Goal: Transaction & Acquisition: Register for event/course

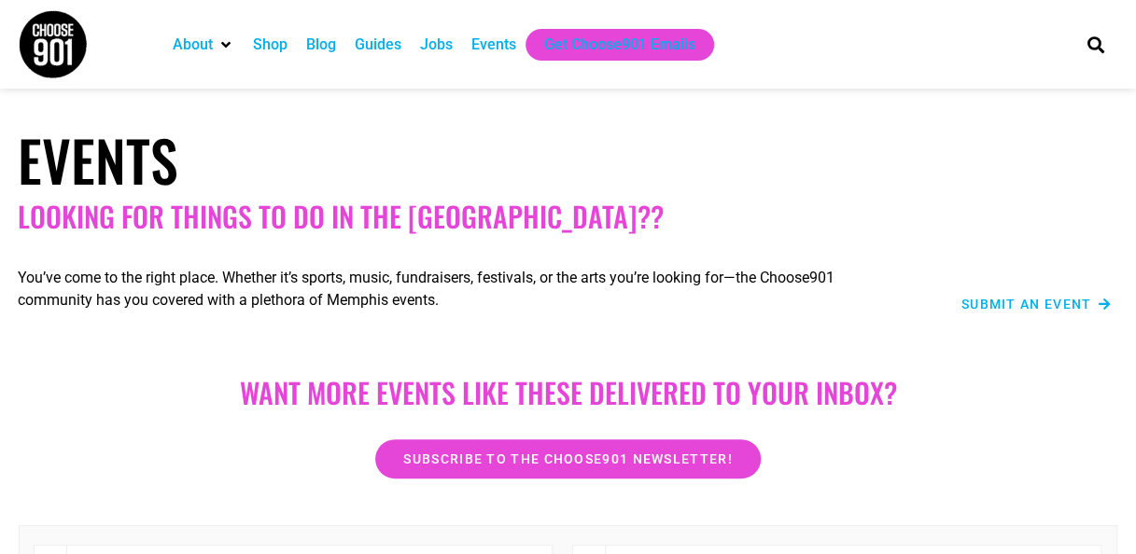
click at [474, 54] on div "Events" at bounding box center [493, 45] width 63 height 32
click at [464, 26] on div "About Contact Us Donate Shop Blog Guides Jobs Events Get Choose901 Emails" at bounding box center [609, 44] width 911 height 89
click at [476, 50] on div "Events" at bounding box center [493, 45] width 45 height 22
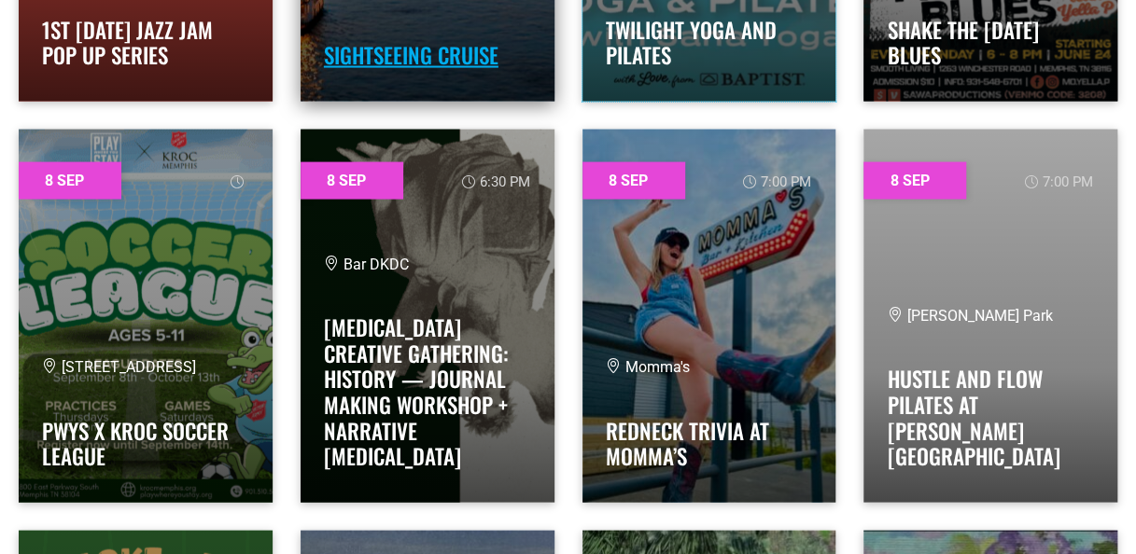
scroll to position [1867, 0]
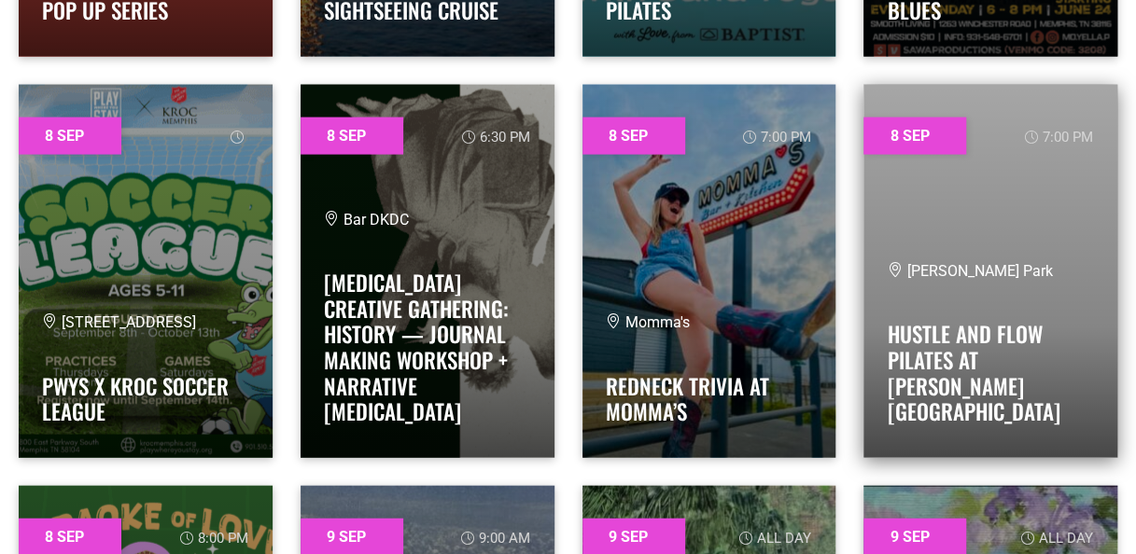
drag, startPoint x: 1011, startPoint y: 293, endPoint x: 1069, endPoint y: 196, distance: 113.0
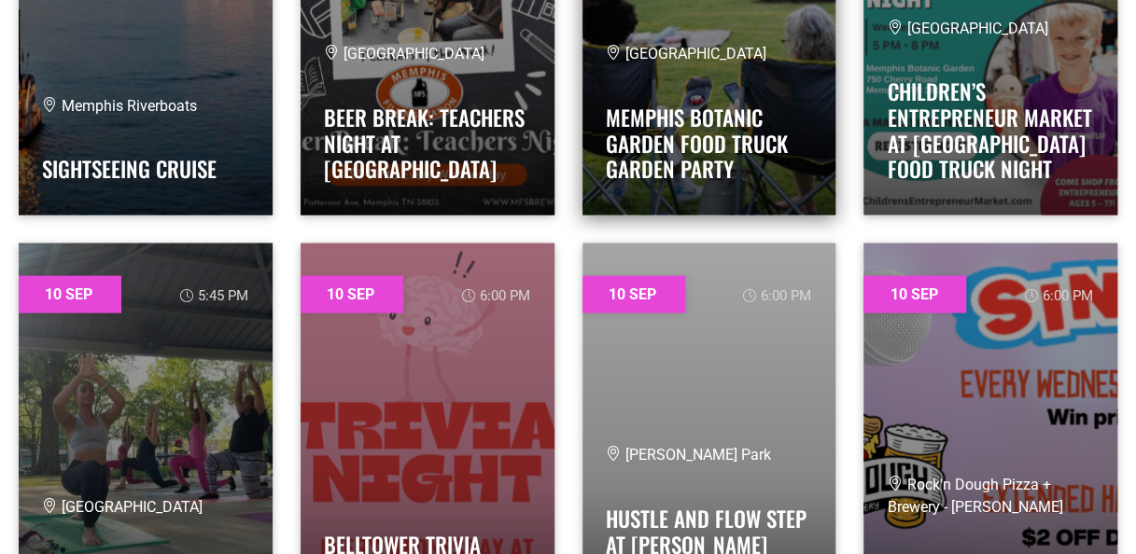
scroll to position [5414, 0]
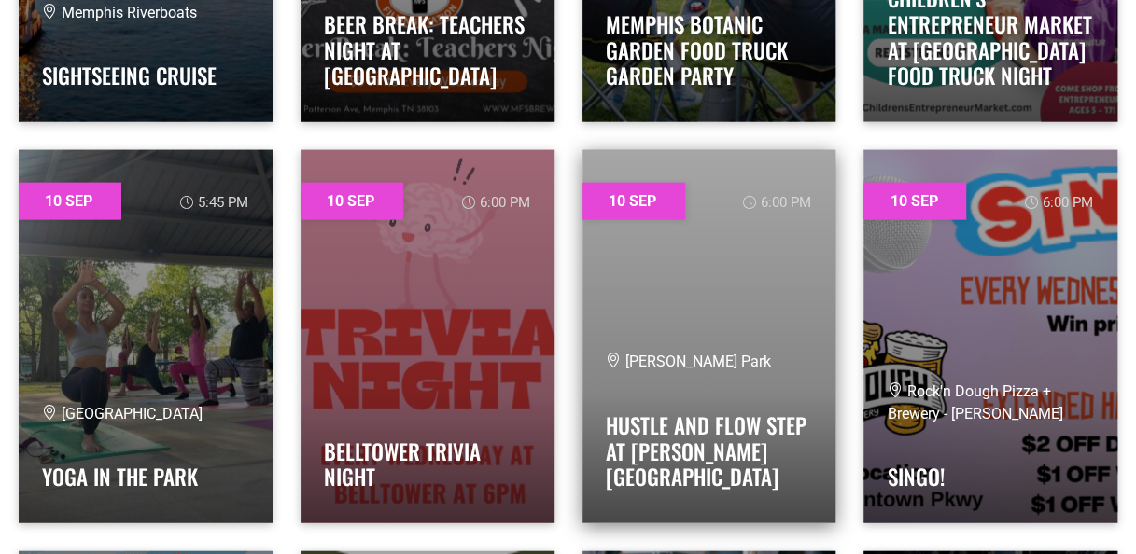
drag, startPoint x: 683, startPoint y: 396, endPoint x: 608, endPoint y: 225, distance: 186.8
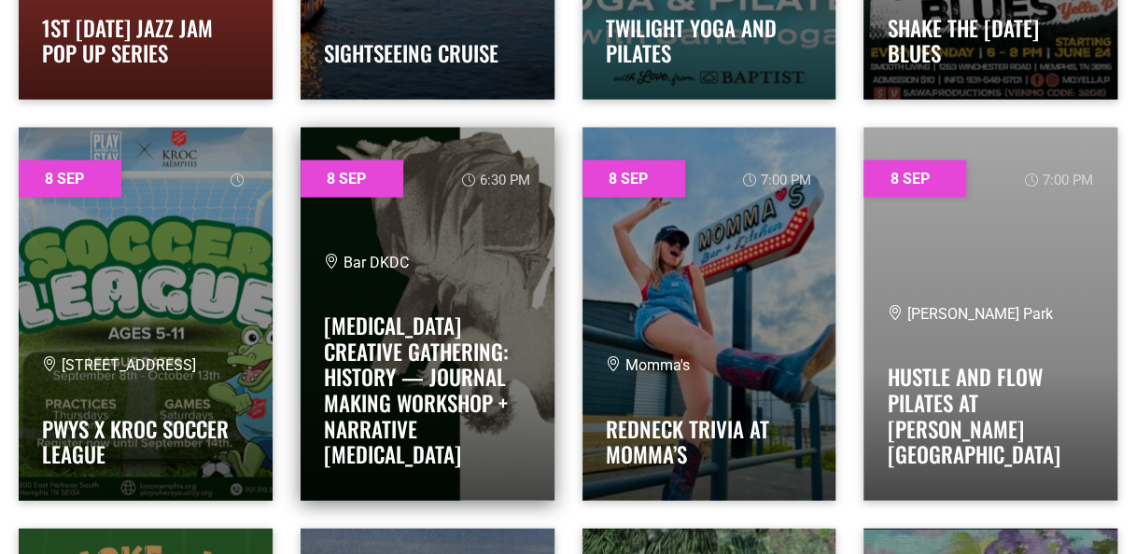
scroll to position [1867, 0]
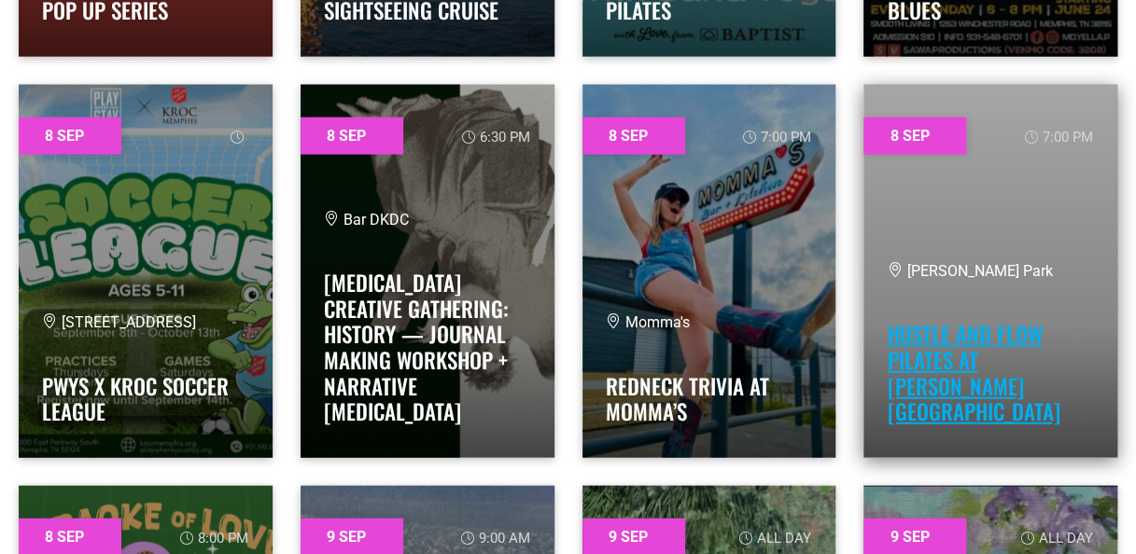
click at [1025, 373] on link "Hustle and Flow Pilates at Tom Lee Park" at bounding box center [973, 372] width 173 height 109
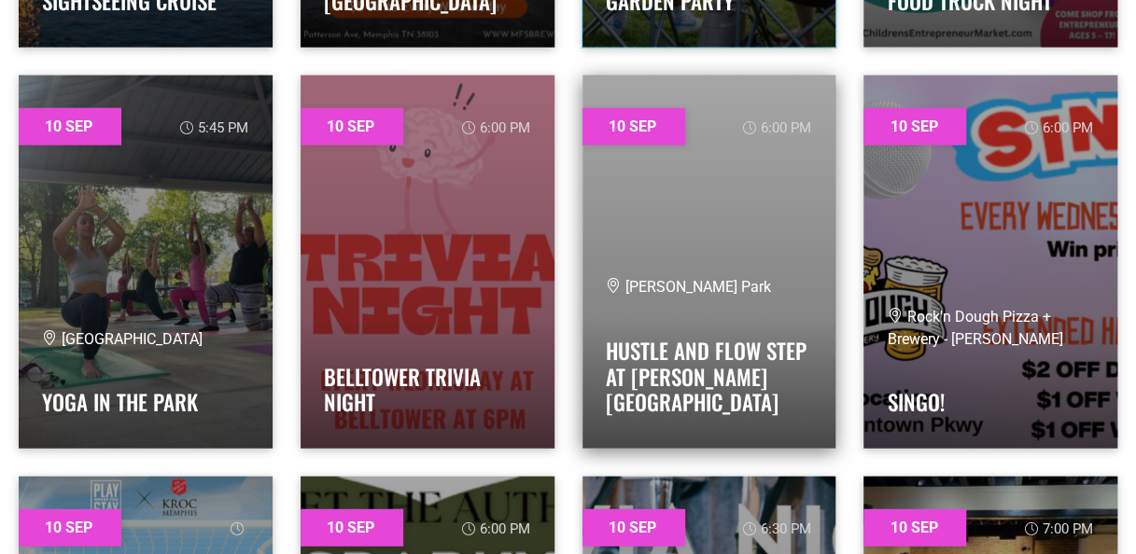
scroll to position [5507, 0]
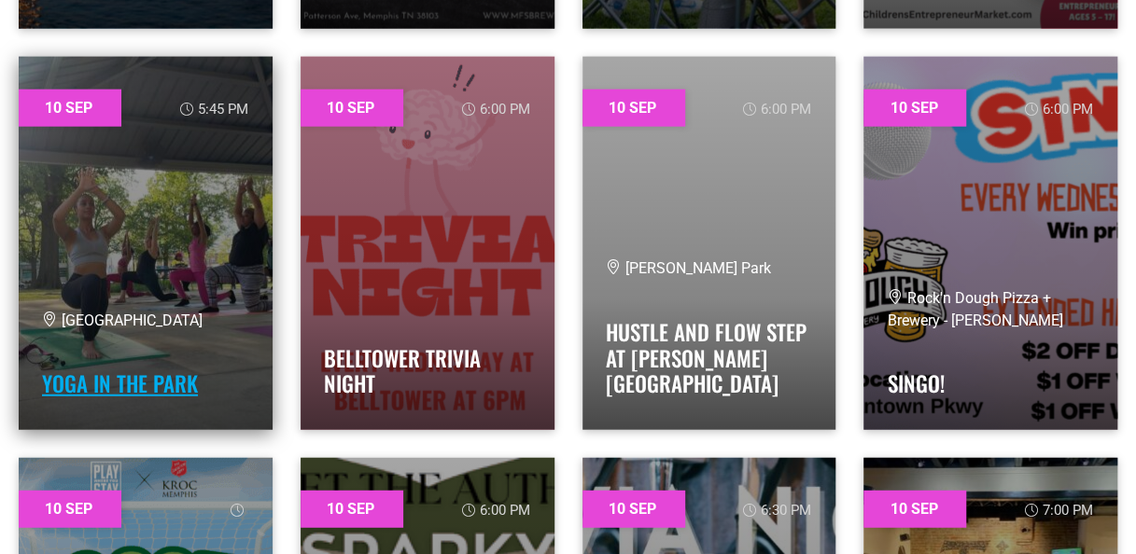
drag, startPoint x: 150, startPoint y: 323, endPoint x: 93, endPoint y: 376, distance: 77.9
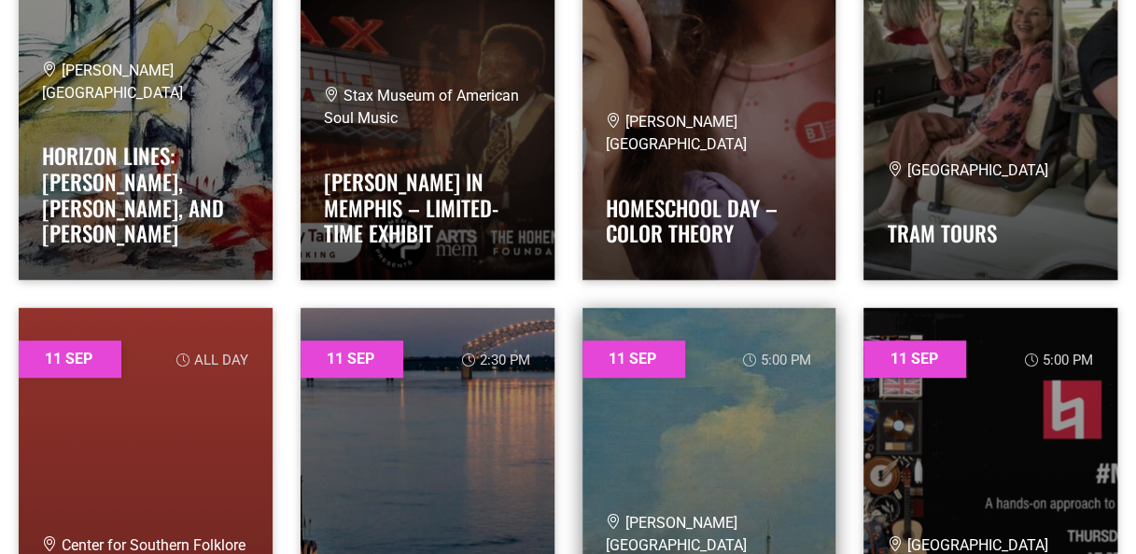
scroll to position [7281, 0]
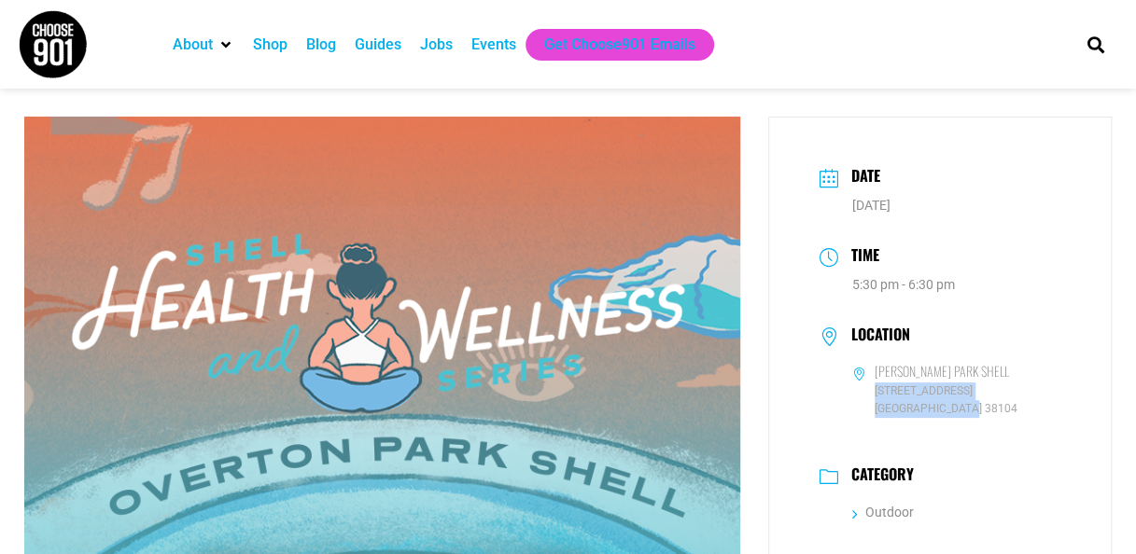
drag, startPoint x: 1077, startPoint y: 390, endPoint x: 876, endPoint y: 392, distance: 201.6
click at [876, 392] on div "Date Sep 08 2025 Time 5:30 pm - 6:30 pm Location Overton Park Shell 1928 Poplar…" at bounding box center [940, 397] width 344 height 560
copy span "1928 Poplar Ave. Memphis TN 38104"
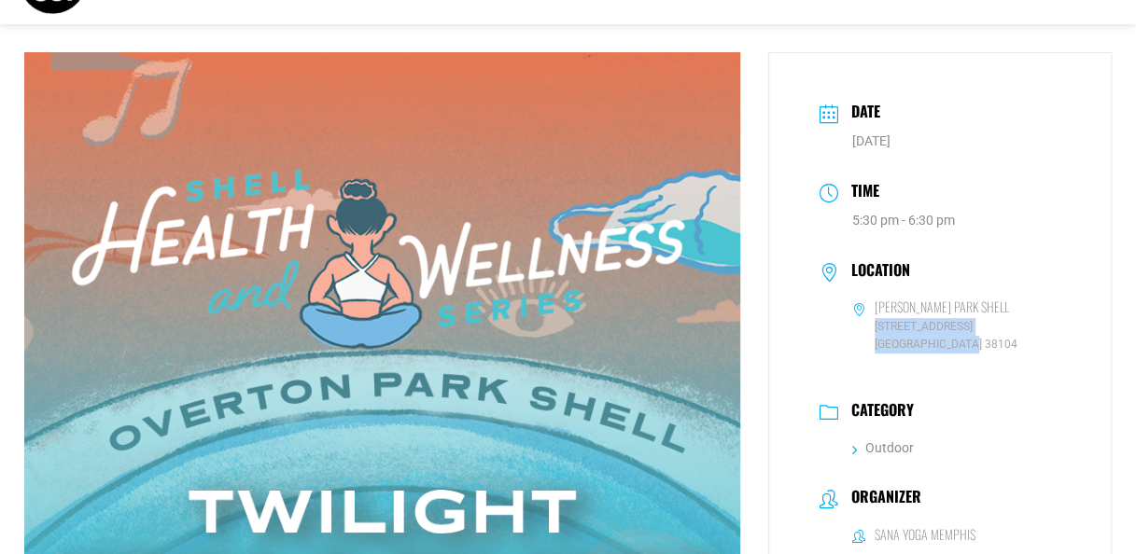
scroll to position [93, 0]
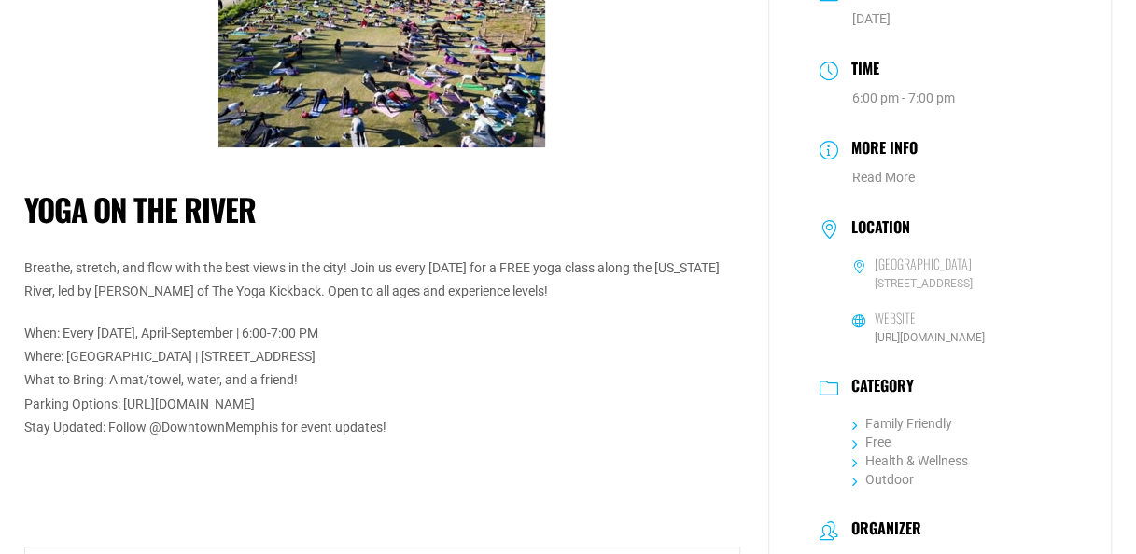
scroll to position [93, 0]
